Goal: Navigation & Orientation: Find specific page/section

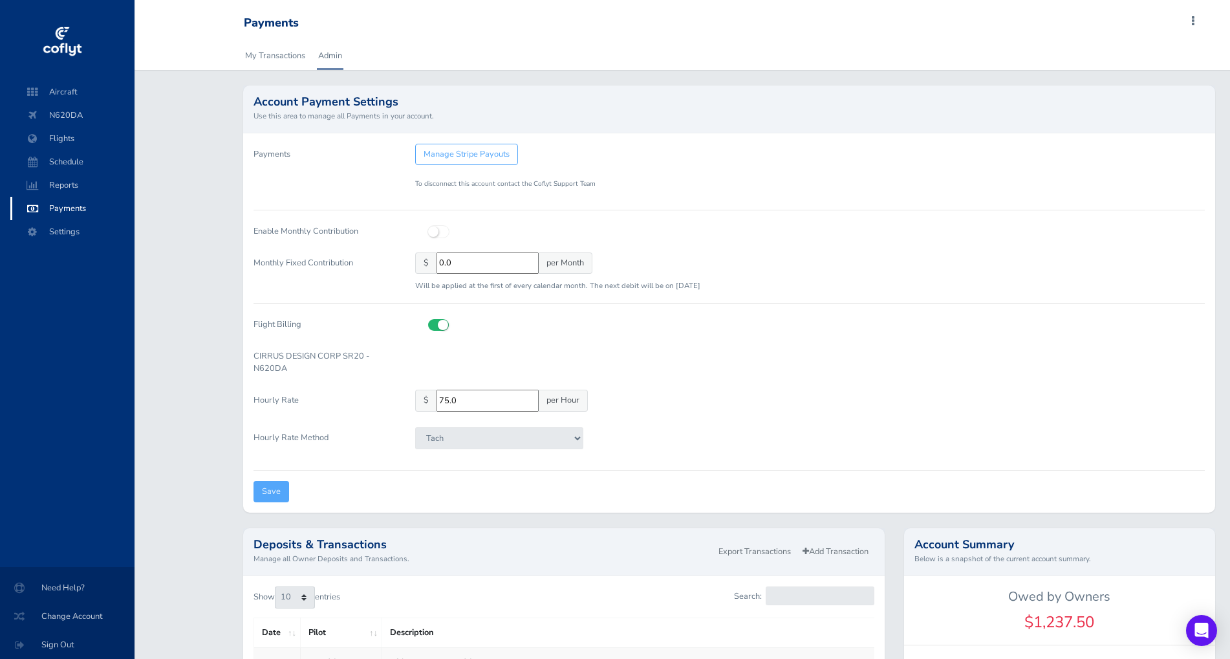
click at [86, 97] on span "Aircraft" at bounding box center [72, 91] width 98 height 23
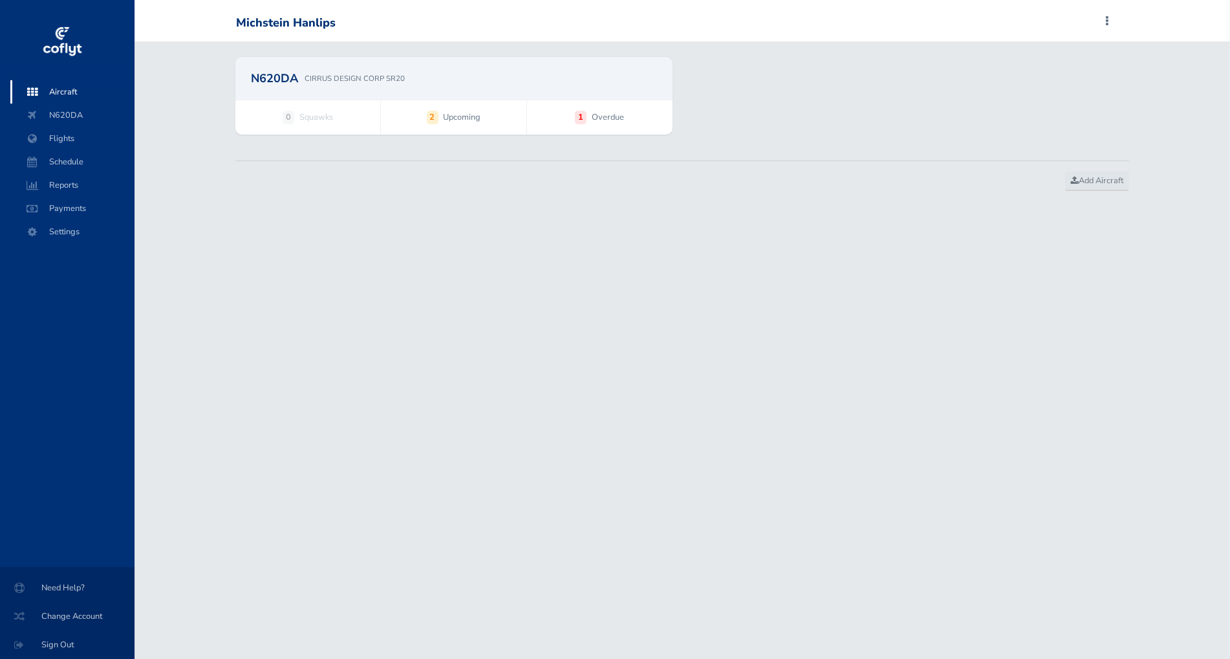
click at [88, 108] on span "N620DA" at bounding box center [72, 114] width 98 height 23
